Goal: Task Accomplishment & Management: Manage account settings

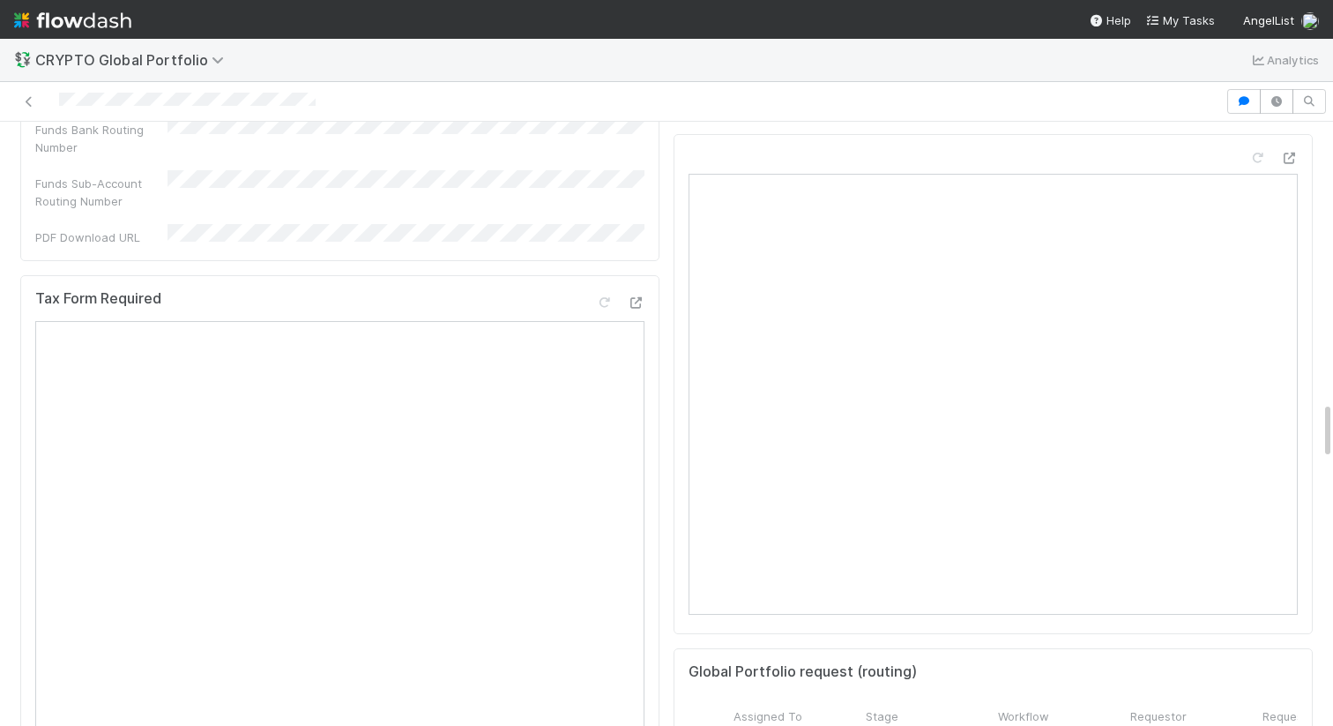
scroll to position [2892, 0]
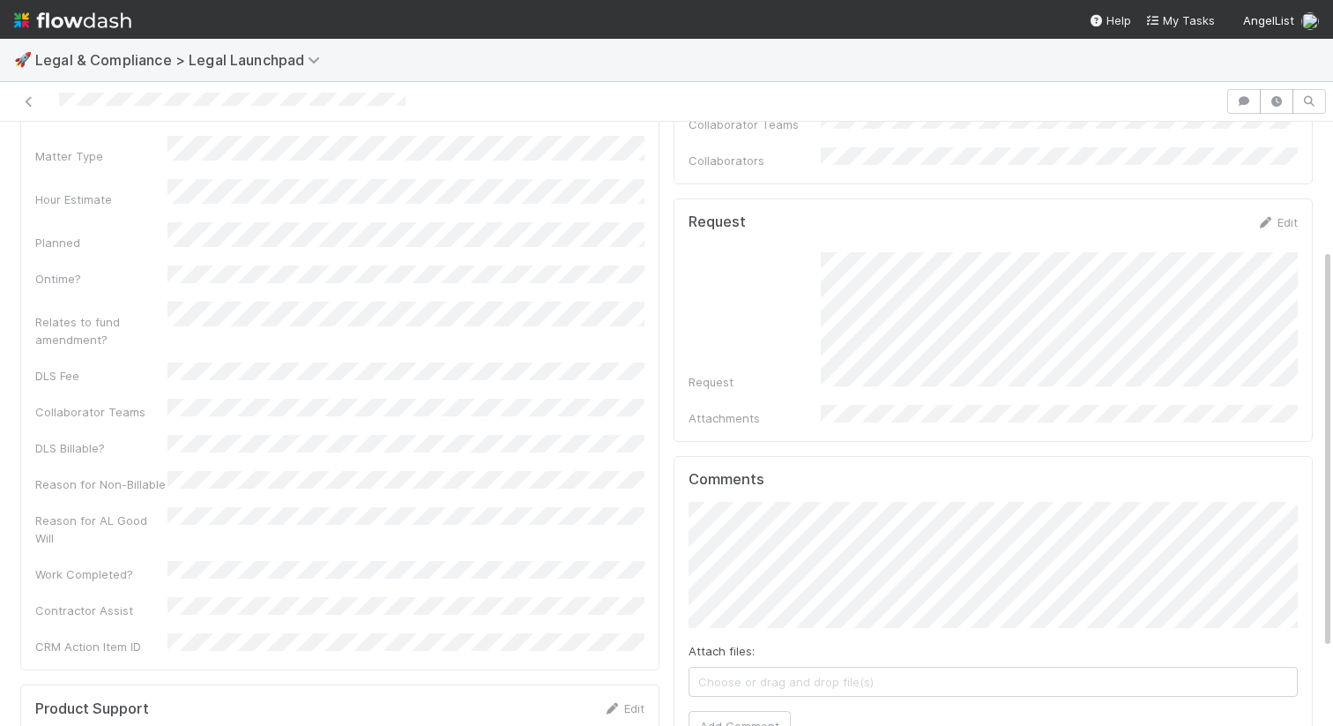
scroll to position [308, 0]
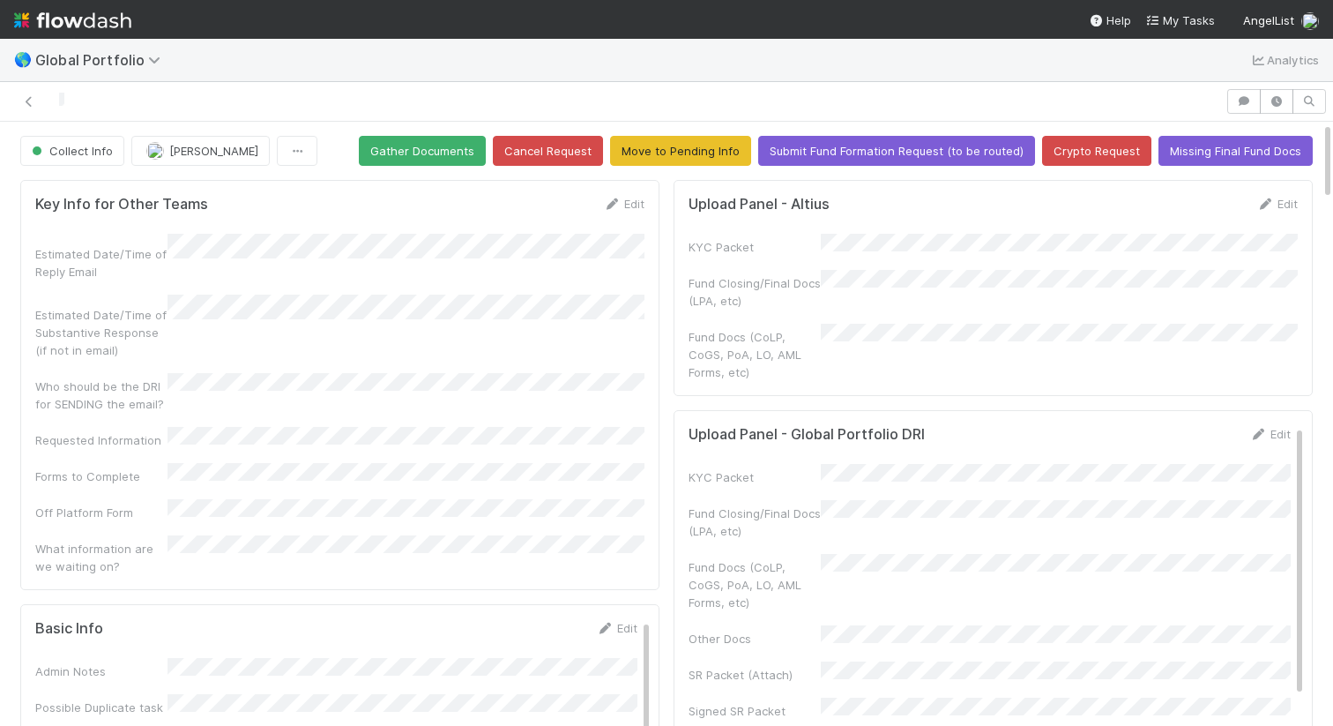
click at [570, 140] on button "Cancel Request" at bounding box center [548, 151] width 110 height 30
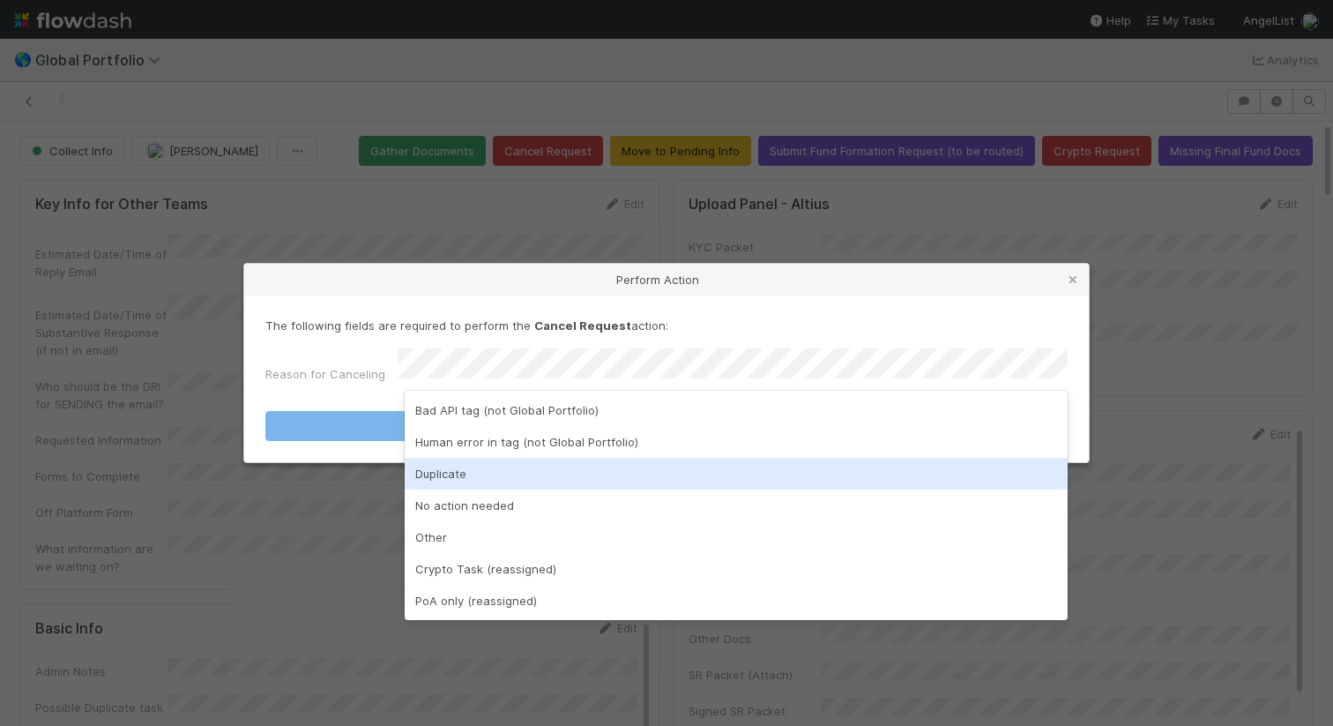
click at [594, 475] on div "Duplicate" at bounding box center [736, 474] width 663 height 32
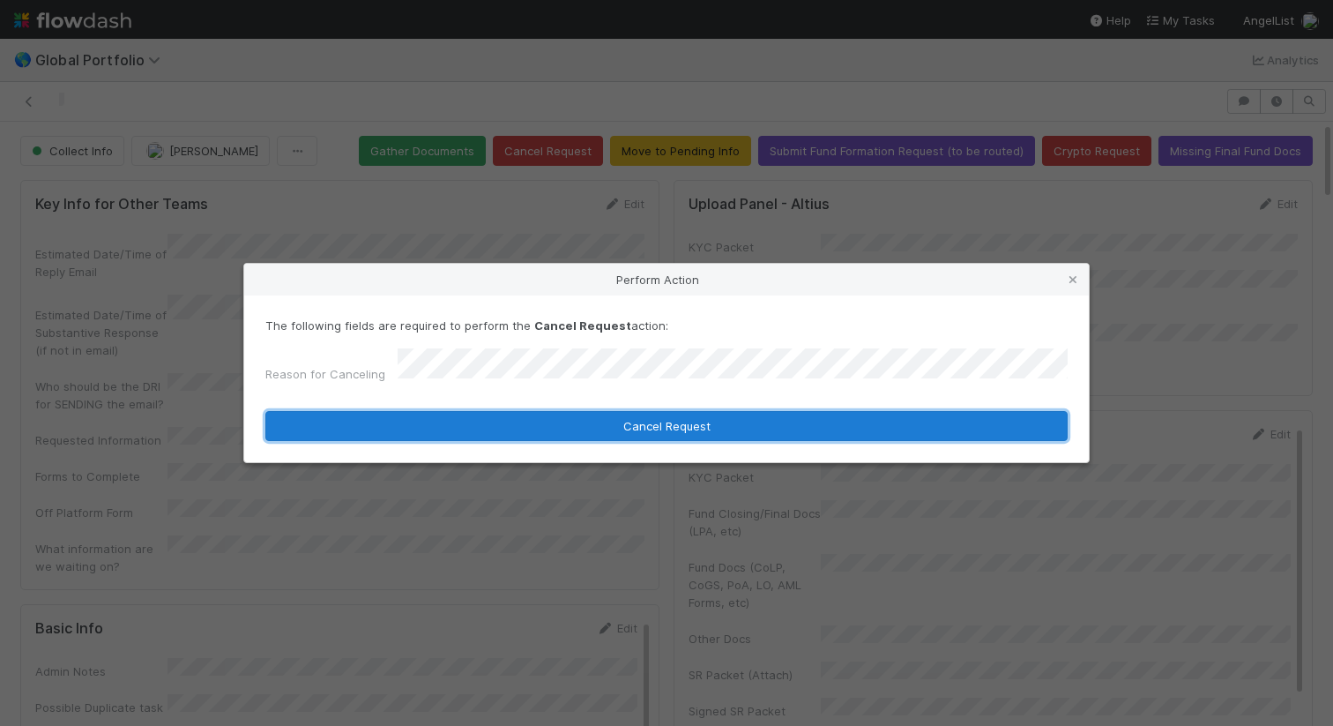
click at [618, 417] on button "Cancel Request" at bounding box center [666, 426] width 802 height 30
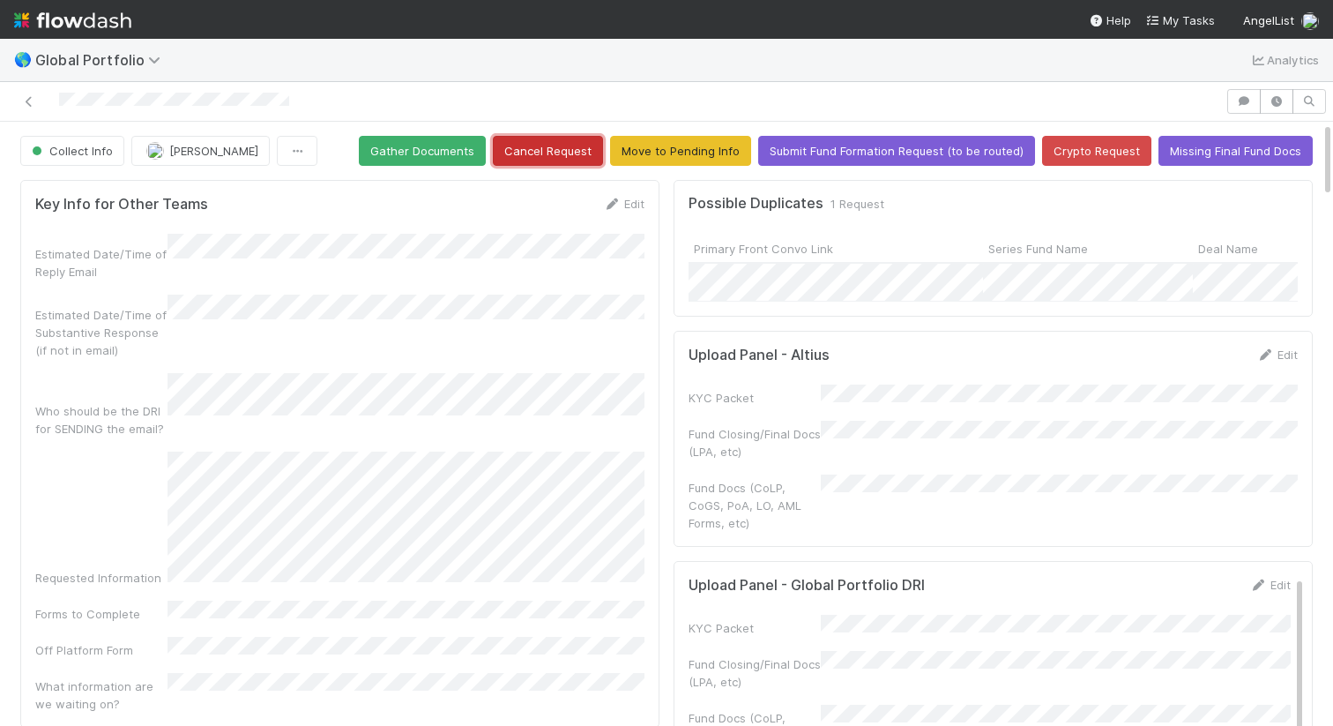
click at [556, 154] on button "Cancel Request" at bounding box center [548, 151] width 110 height 30
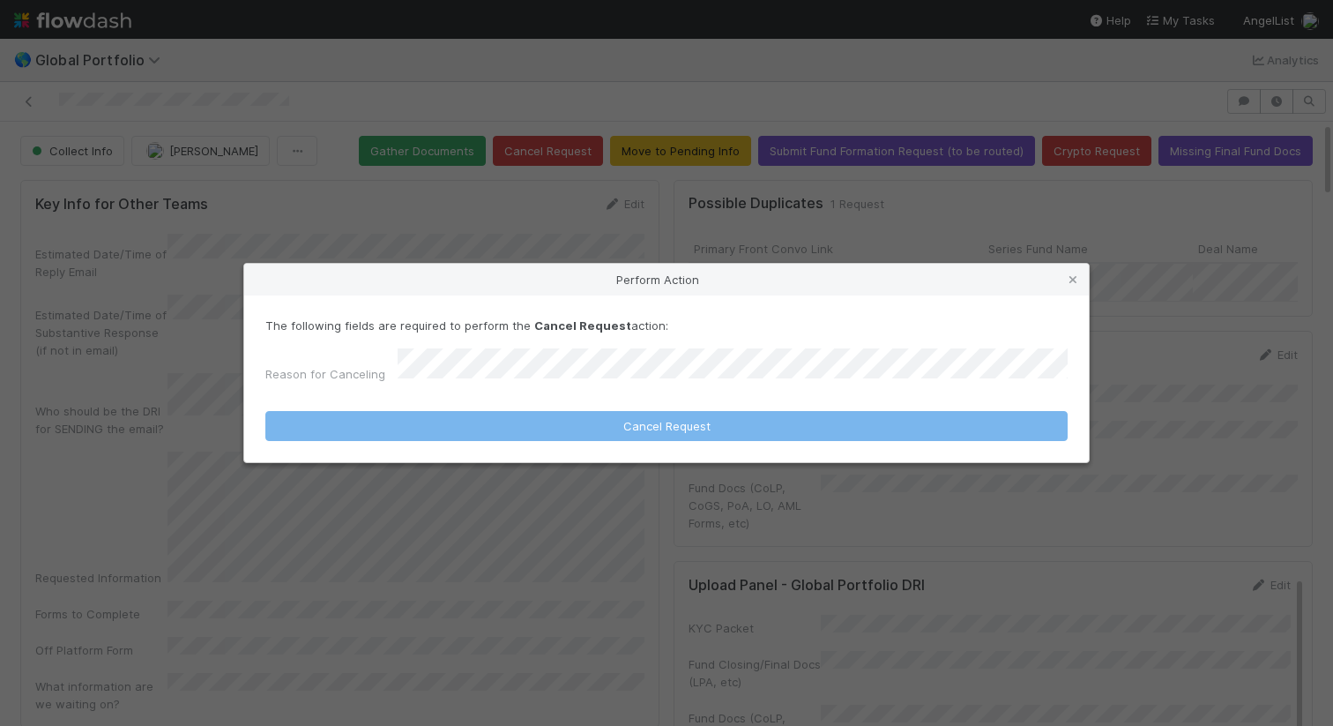
click at [607, 390] on form "The following fields are required to perform the Cancel Request action: Reason …" at bounding box center [666, 379] width 802 height 124
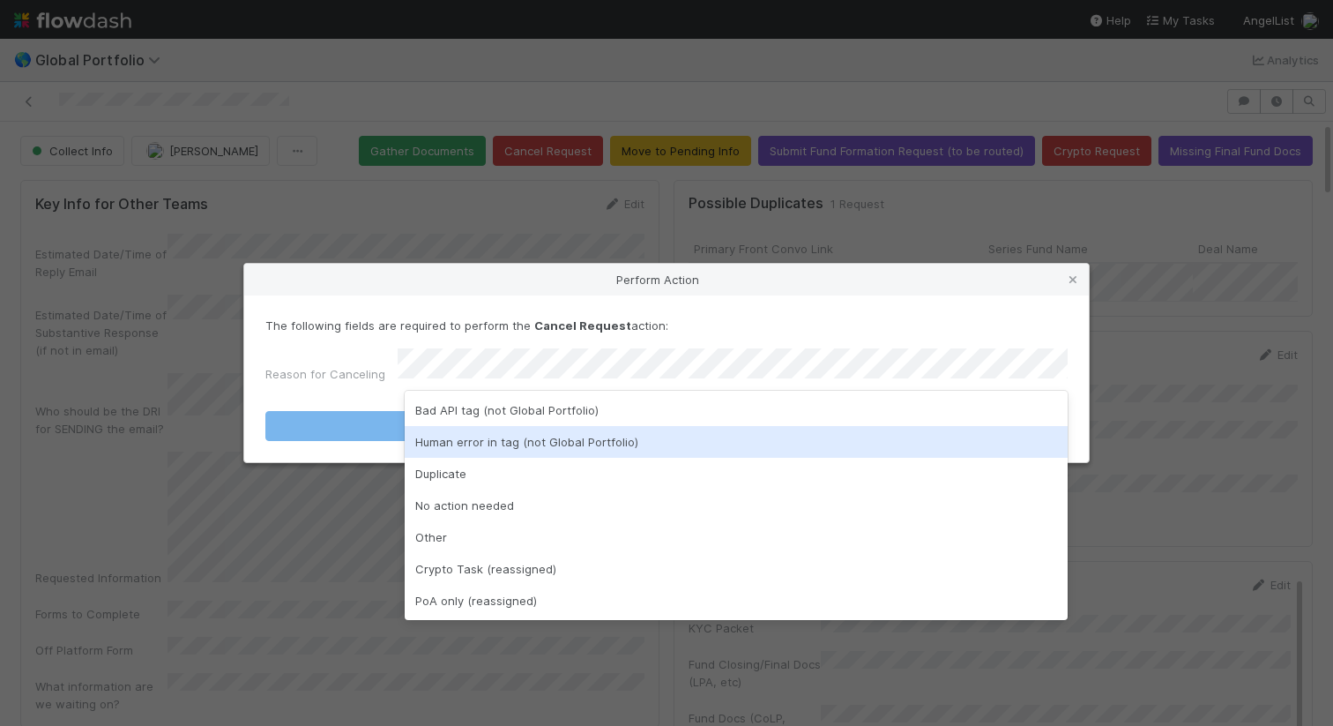
click at [579, 440] on div "Human error in tag (not Global Portfolio)" at bounding box center [736, 442] width 663 height 32
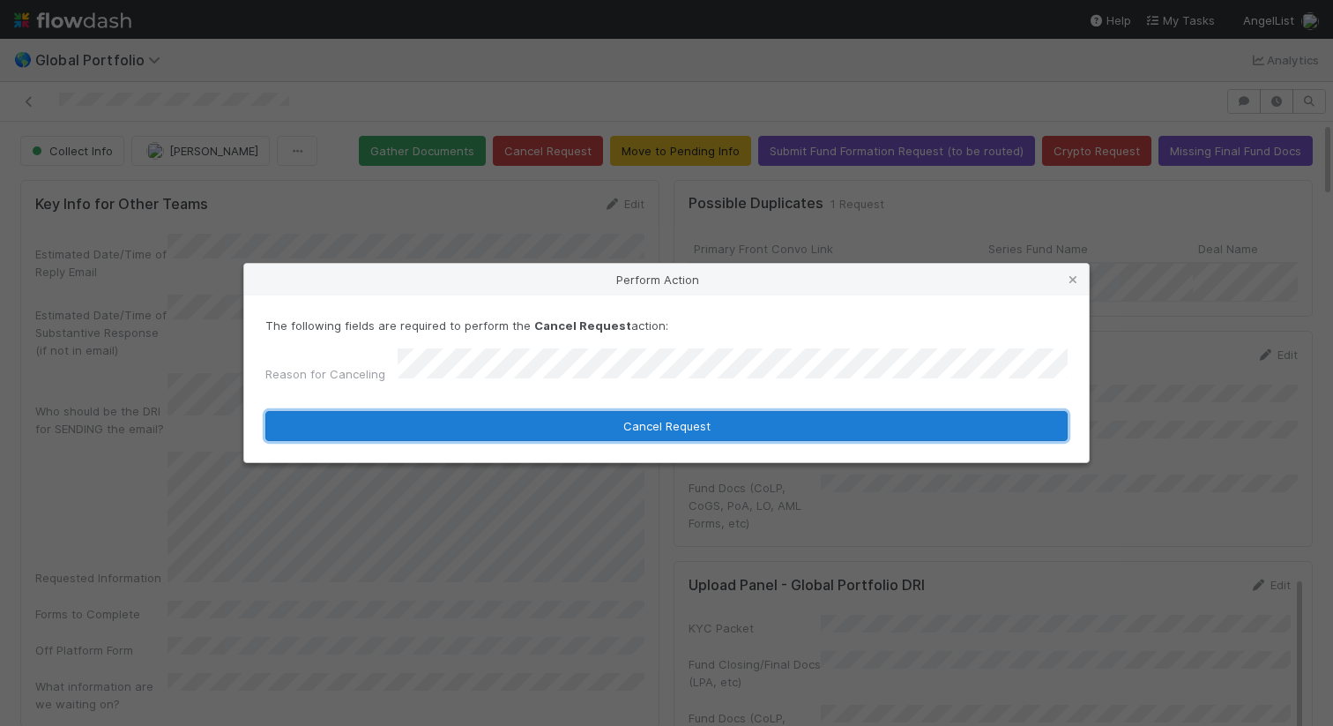
click at [627, 416] on button "Cancel Request" at bounding box center [666, 426] width 802 height 30
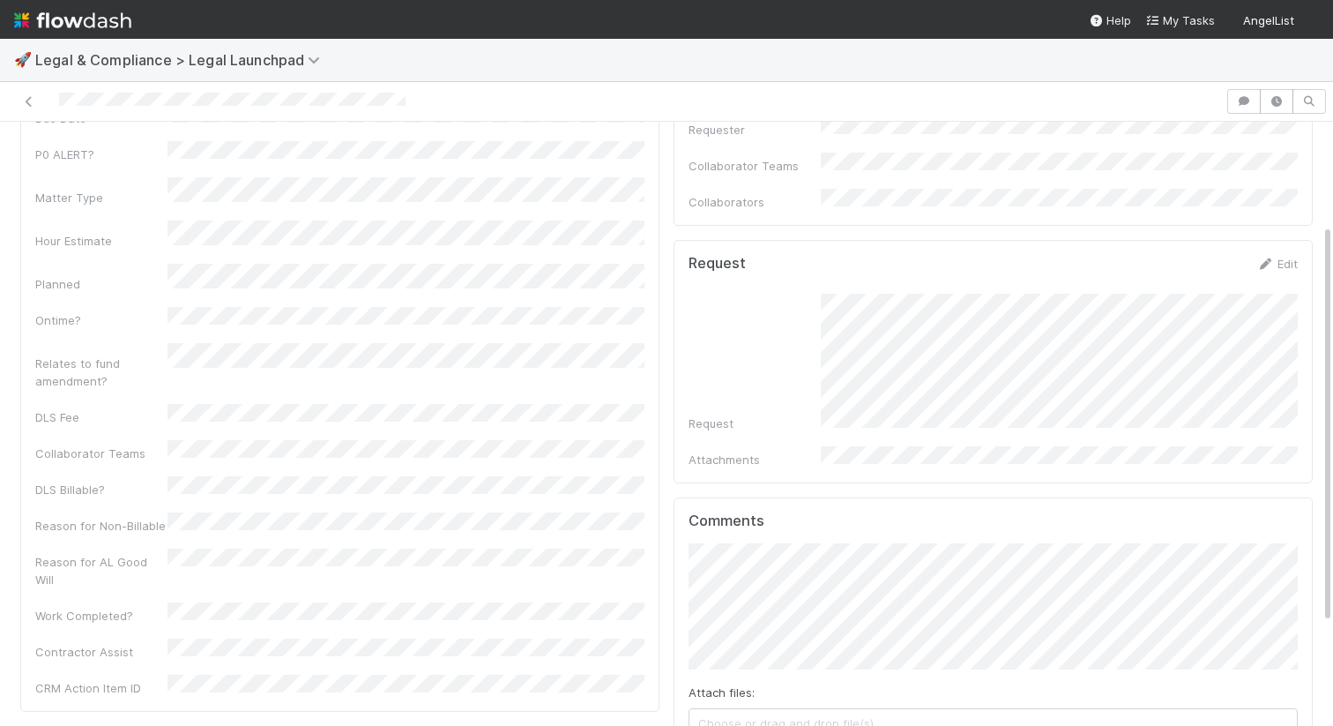
scroll to position [308, 0]
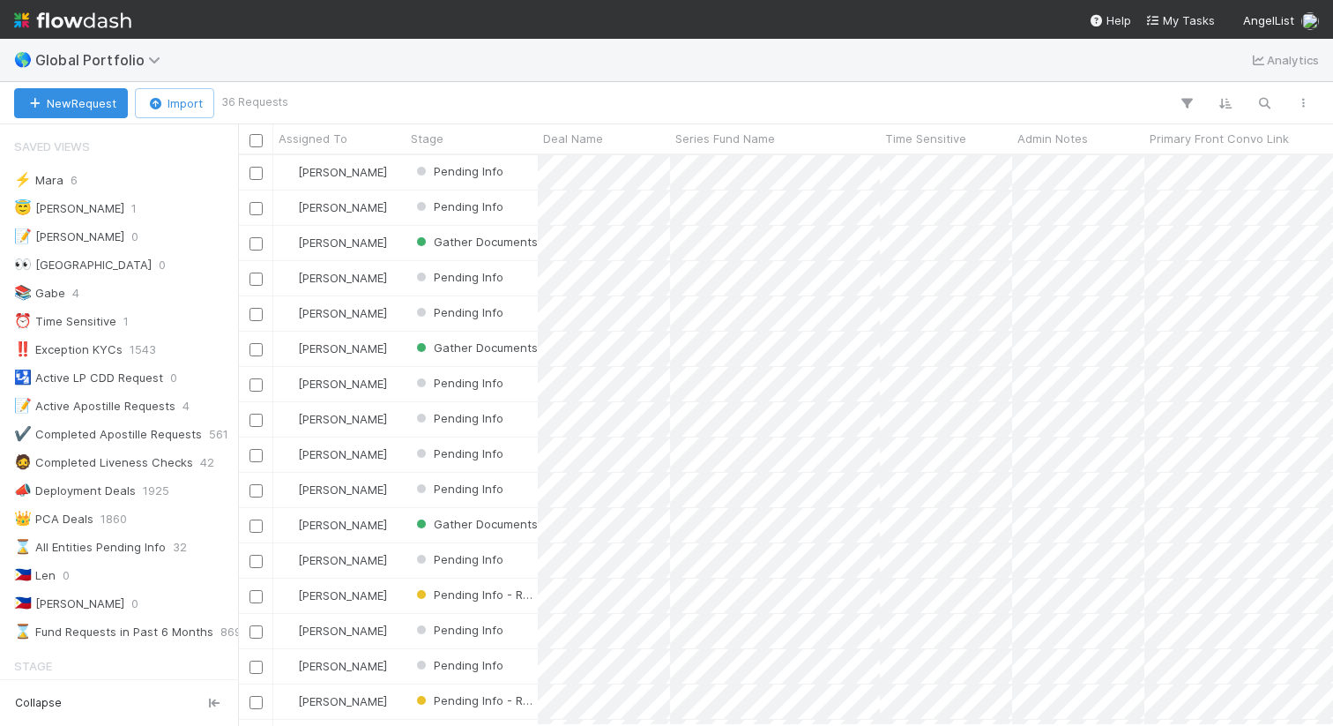
scroll to position [0, 1]
